Goal: Task Accomplishment & Management: Manage account settings

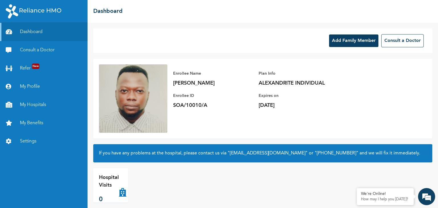
click at [337, 41] on button "Add Family Member" at bounding box center [353, 40] width 49 height 13
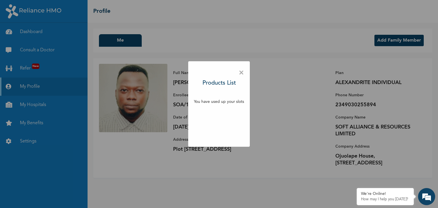
click at [310, 174] on div "× Products List You have used up your slots" at bounding box center [219, 104] width 438 height 208
click at [239, 73] on span "×" at bounding box center [241, 73] width 5 height 12
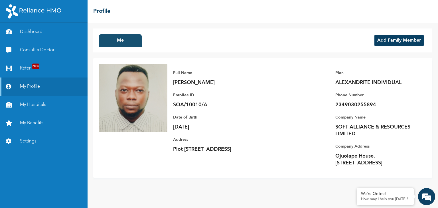
click at [130, 42] on button "Me" at bounding box center [120, 40] width 43 height 13
click at [394, 40] on button "Add Family Member" at bounding box center [398, 40] width 49 height 11
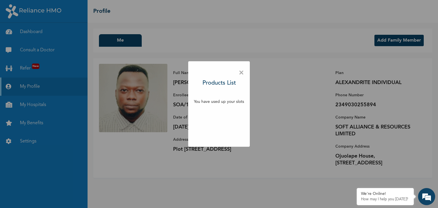
click at [24, 69] on div "× Products List You have used up your slots" at bounding box center [219, 104] width 438 height 208
click at [240, 74] on span "×" at bounding box center [241, 73] width 5 height 12
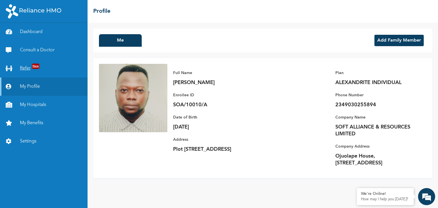
click at [33, 71] on link "Refer New" at bounding box center [43, 68] width 87 height 18
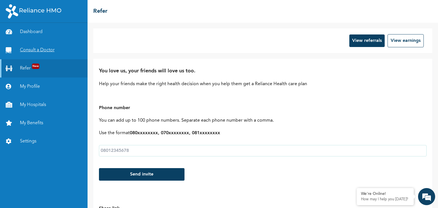
click at [43, 53] on link "Consult a Doctor" at bounding box center [43, 50] width 87 height 18
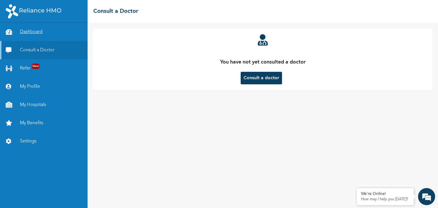
click at [36, 32] on link "Dashboard" at bounding box center [43, 32] width 87 height 18
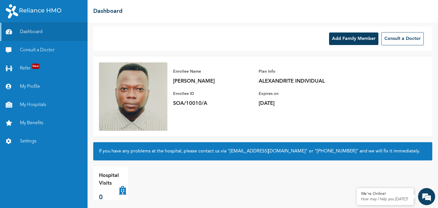
scroll to position [6, 0]
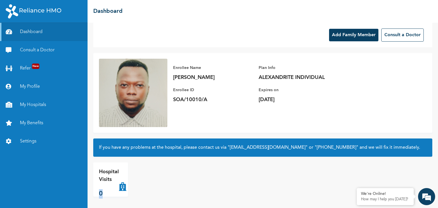
drag, startPoint x: 98, startPoint y: 196, endPoint x: 115, endPoint y: 188, distance: 19.0
click at [114, 189] on div "Hospital Visits 0" at bounding box center [110, 179] width 35 height 34
click at [180, 182] on div "Hospital Visits 0" at bounding box center [147, 179] width 108 height 34
click at [26, 140] on link "Settings" at bounding box center [43, 141] width 87 height 18
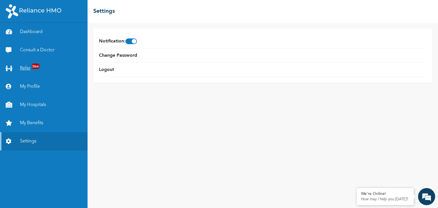
click at [28, 70] on link "Refer New" at bounding box center [43, 68] width 87 height 18
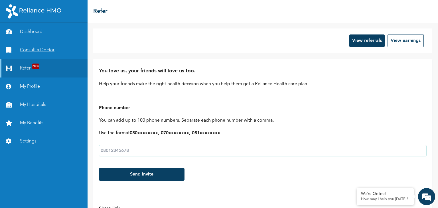
click at [42, 53] on link "Consult a Doctor" at bounding box center [43, 50] width 87 height 18
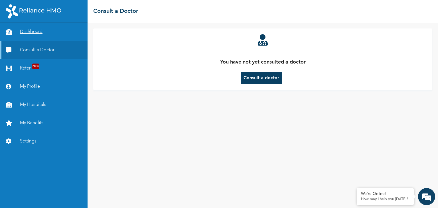
click at [37, 33] on link "Dashboard" at bounding box center [43, 32] width 87 height 18
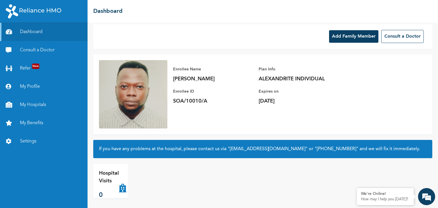
scroll to position [6, 0]
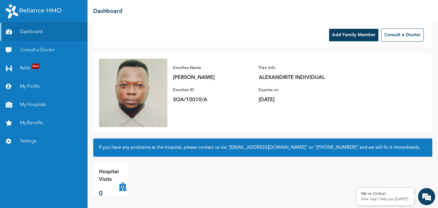
drag, startPoint x: 172, startPoint y: 66, endPoint x: 327, endPoint y: 97, distance: 157.7
click at [327, 97] on div "Enrollee Name [PERSON_NAME] Enrollee ID SOA/10010/A Plan Info ALEXANDRITE INDIV…" at bounding box center [258, 84] width 182 height 50
copy div "Enrollee Name [PERSON_NAME] Enrollee ID SOA/10010/A Plan Info ALEXANDRITE INDIV…"
click at [355, 38] on button "Add Family Member" at bounding box center [353, 35] width 49 height 13
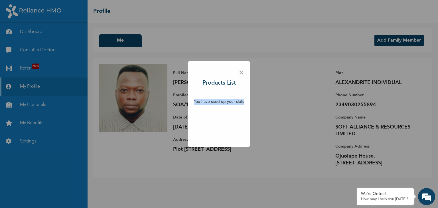
drag, startPoint x: 192, startPoint y: 100, endPoint x: 246, endPoint y: 102, distance: 53.9
click at [246, 102] on div "× Products List You have used up your slots" at bounding box center [219, 104] width 62 height 86
copy p "You have used up your slots"
